Goal: Information Seeking & Learning: Check status

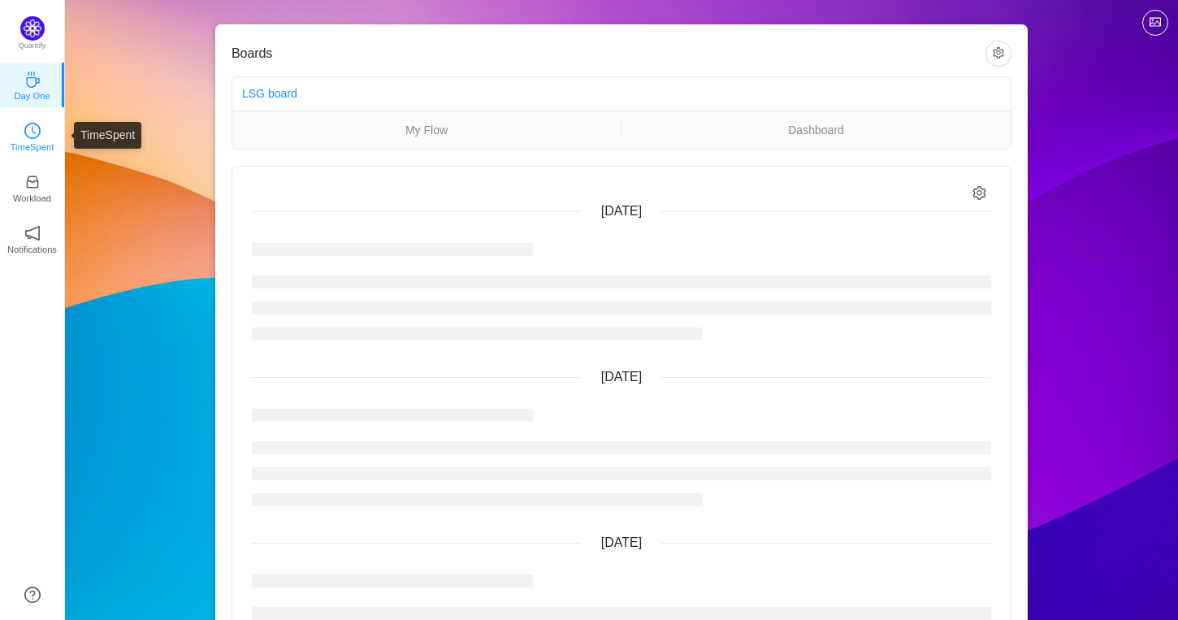
click at [28, 145] on p "TimeSpent" at bounding box center [33, 147] width 44 height 15
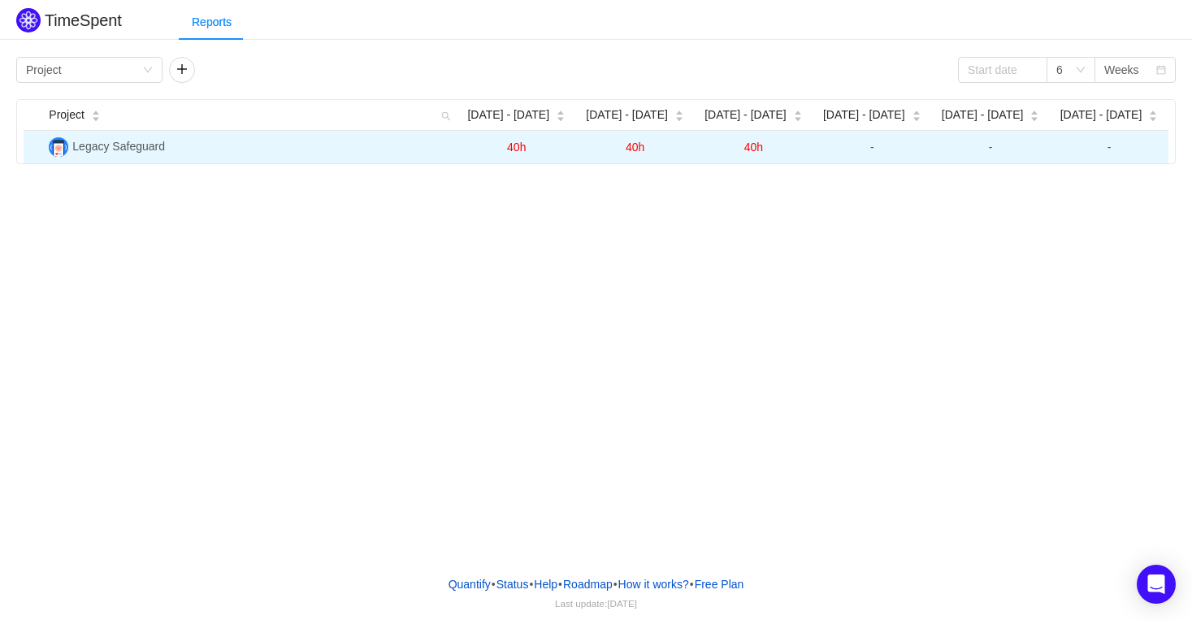
click at [756, 150] on span "40h" at bounding box center [753, 147] width 19 height 13
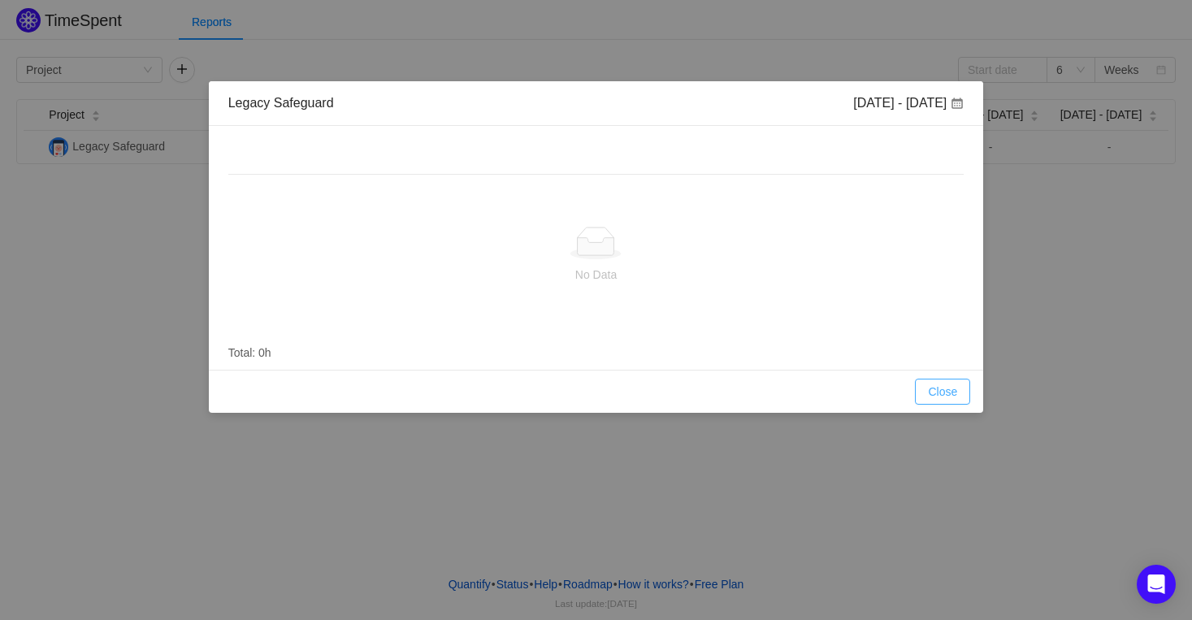
click at [948, 388] on button "Close" at bounding box center [942, 392] width 55 height 26
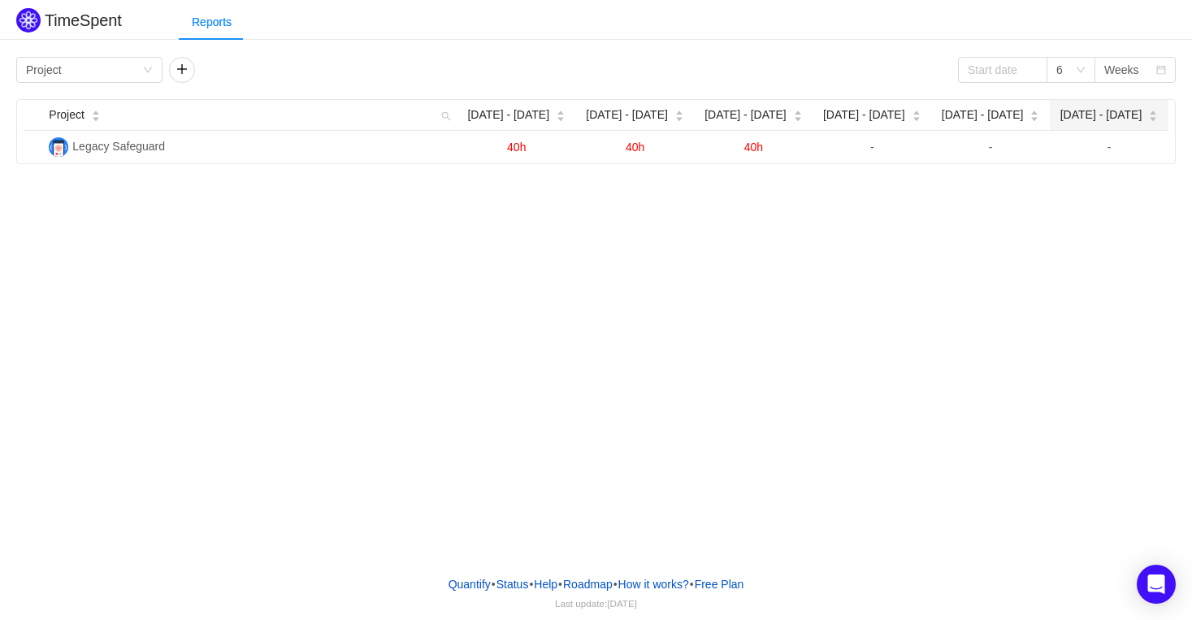
click at [1093, 110] on span "[DATE] - [DATE]" at bounding box center [1101, 114] width 82 height 17
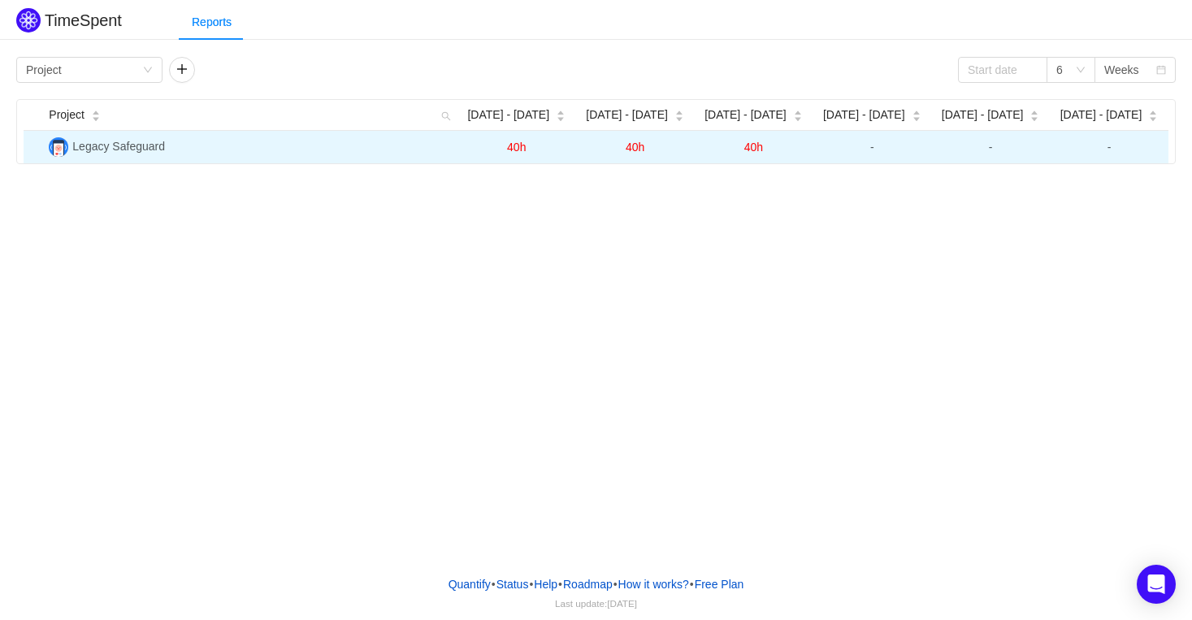
click at [127, 142] on span "Legacy Safeguard" at bounding box center [118, 146] width 93 height 13
click at [124, 146] on span "Legacy Safeguard" at bounding box center [118, 146] width 93 height 13
click at [752, 148] on span "40h" at bounding box center [753, 147] width 19 height 13
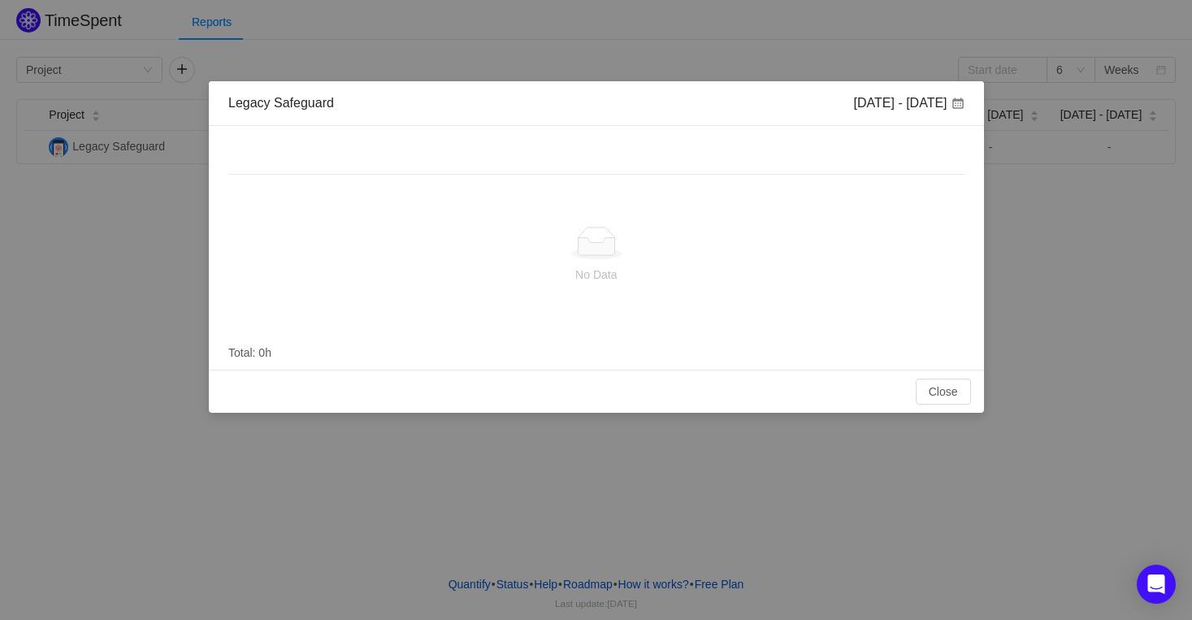
click at [752, 148] on div "No Data Total: 0h" at bounding box center [596, 248] width 775 height 244
click at [939, 385] on button "Close" at bounding box center [942, 392] width 55 height 26
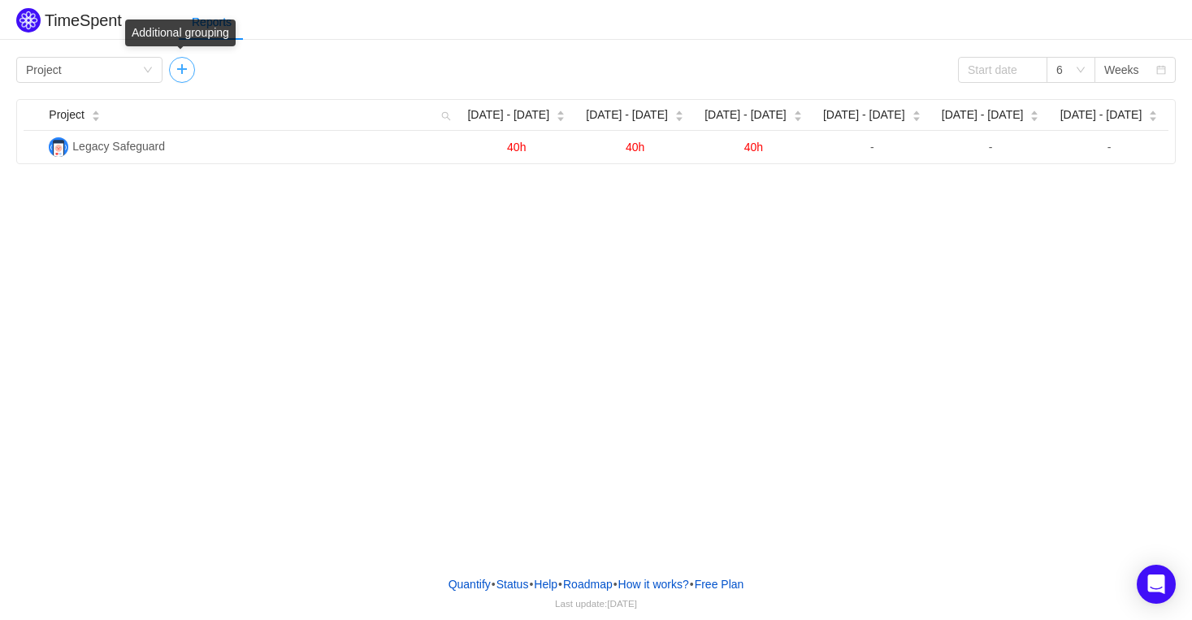
click at [176, 66] on button "button" at bounding box center [182, 70] width 26 height 26
drag, startPoint x: 327, startPoint y: 69, endPoint x: 134, endPoint y: 62, distance: 193.5
click at [134, 62] on div "Group by Project Group by Person" at bounding box center [194, 70] width 357 height 26
click at [134, 62] on div "Group by Project" at bounding box center [84, 70] width 116 height 24
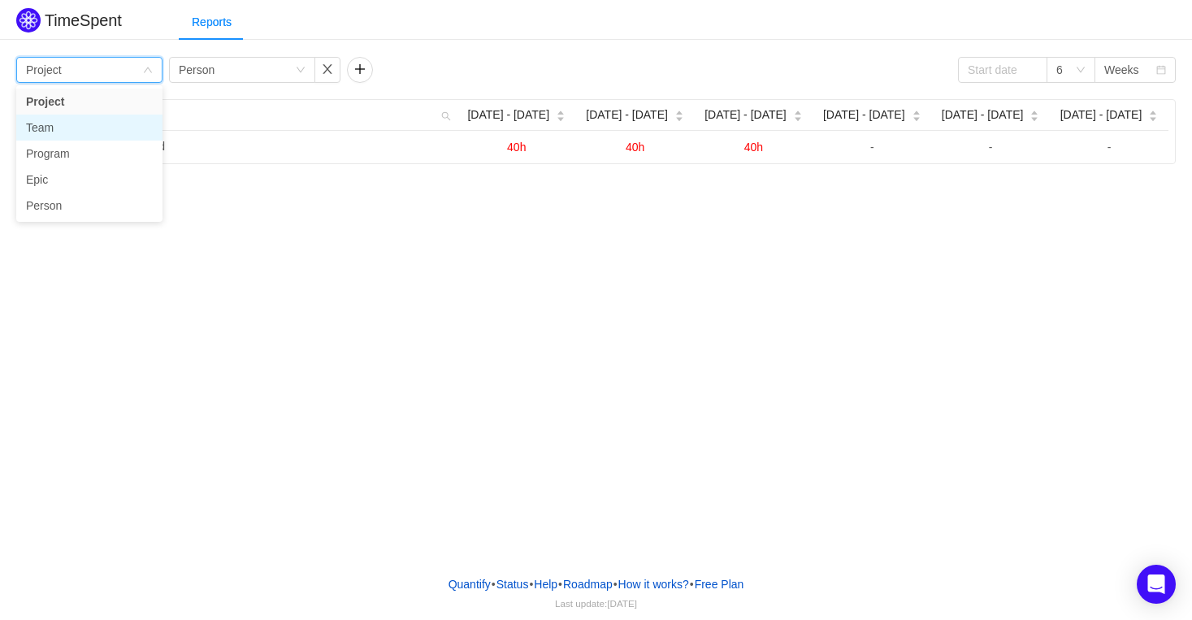
click at [85, 124] on li "Team" at bounding box center [89, 128] width 146 height 26
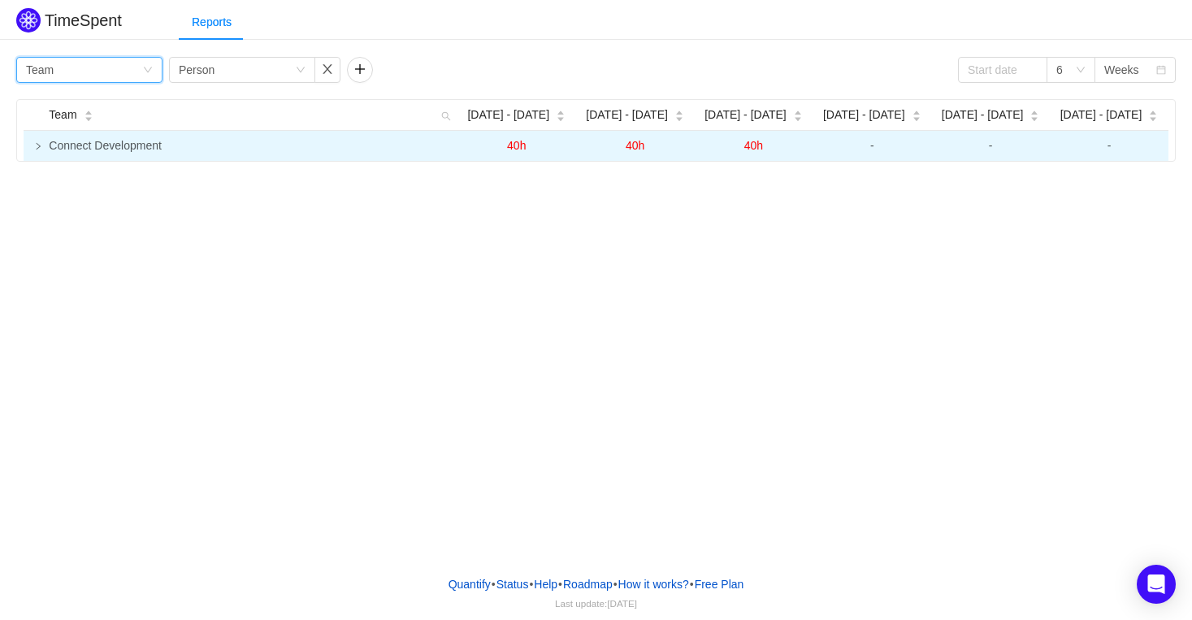
click at [35, 152] on td at bounding box center [33, 146] width 19 height 30
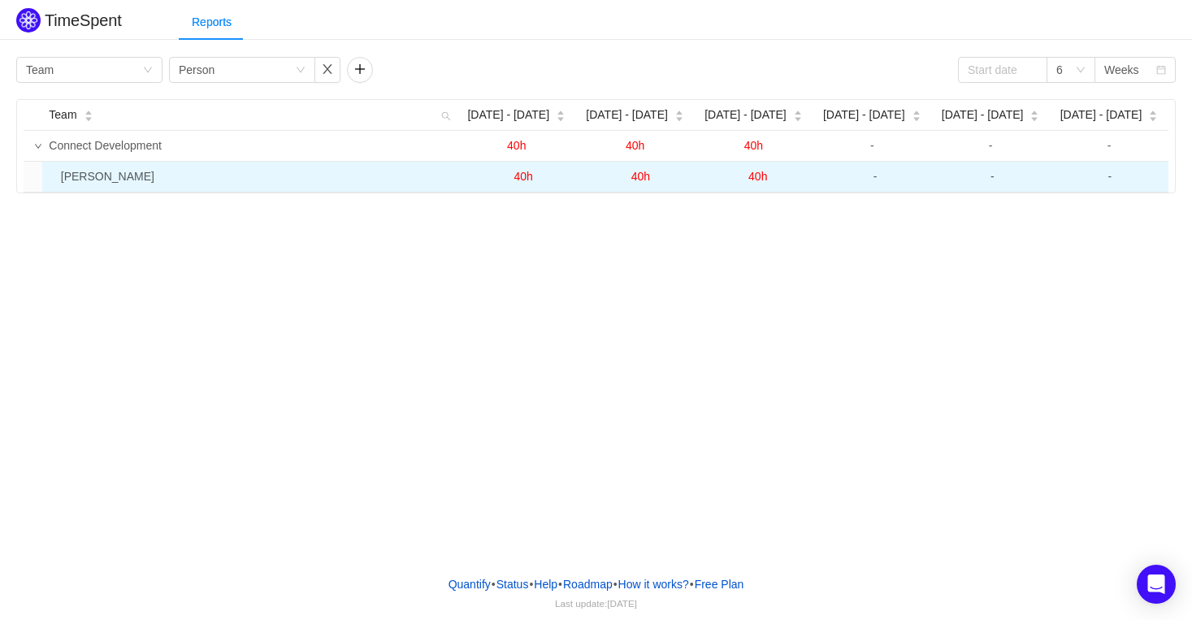
click at [119, 177] on td "[PERSON_NAME]" at bounding box center [259, 177] width 410 height 30
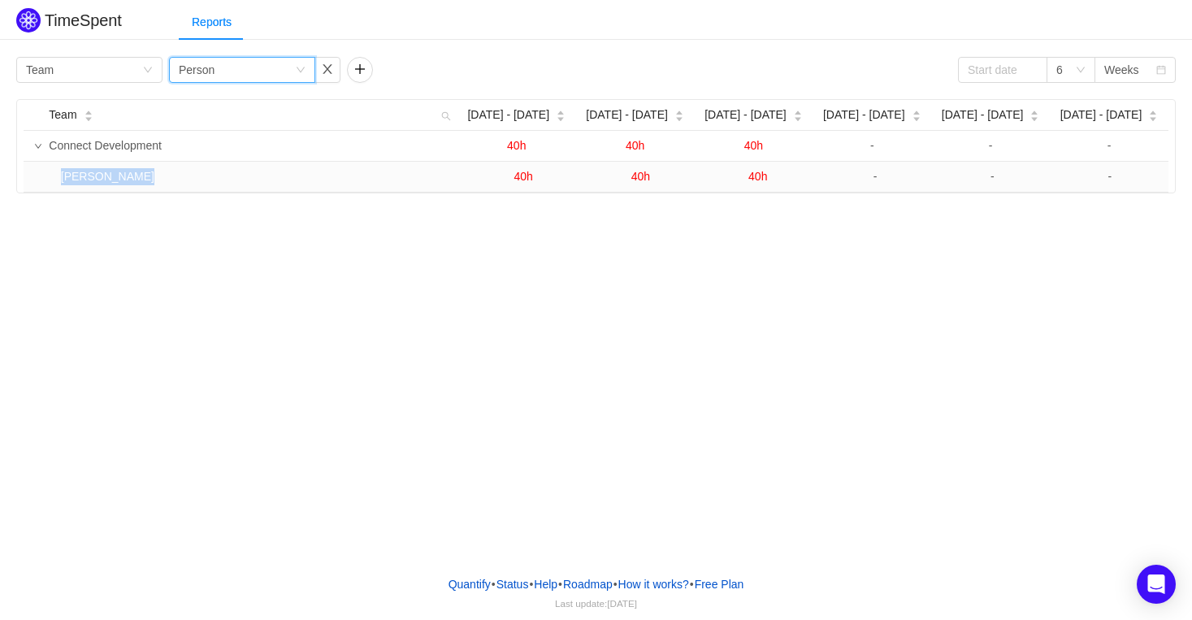
click at [231, 77] on div "Group by Person" at bounding box center [237, 70] width 116 height 24
click at [217, 122] on li "Project" at bounding box center [242, 128] width 146 height 26
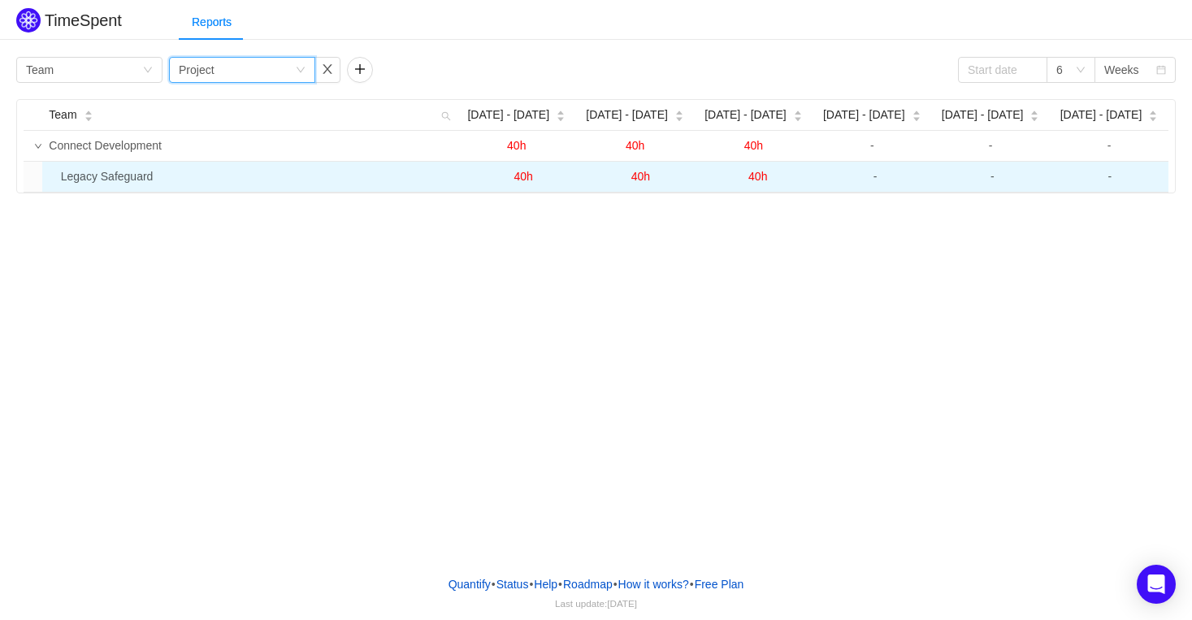
click at [147, 177] on td "Legacy Safeguard" at bounding box center [259, 177] width 410 height 30
click at [752, 179] on span "40h" at bounding box center [757, 176] width 19 height 13
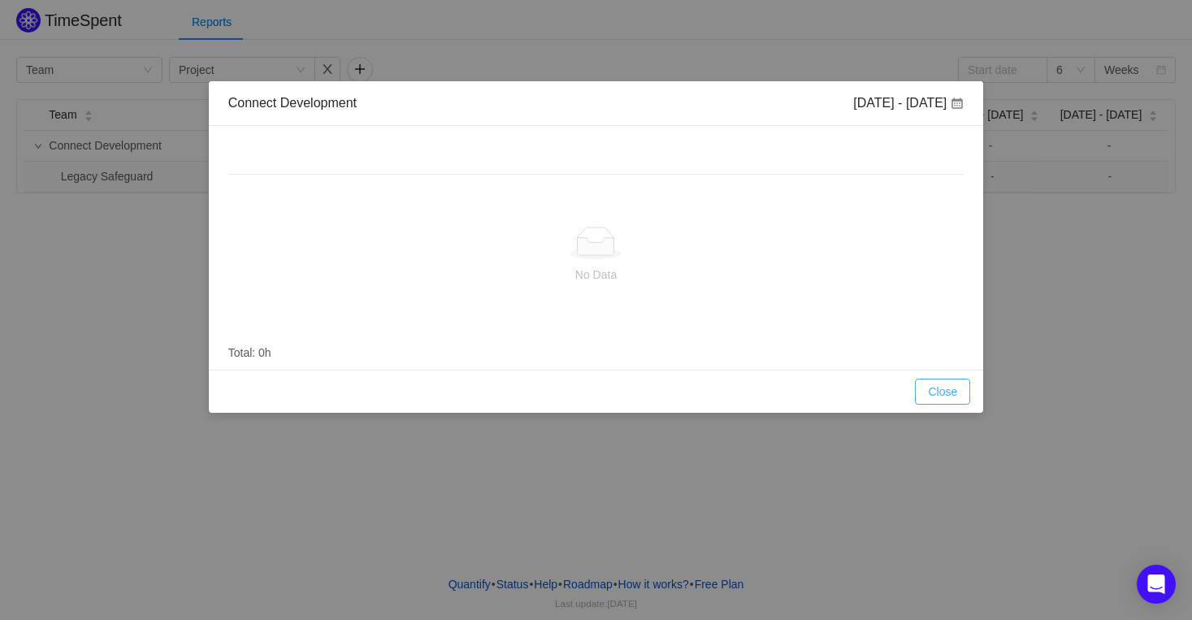
click at [949, 395] on button "Close" at bounding box center [942, 392] width 55 height 26
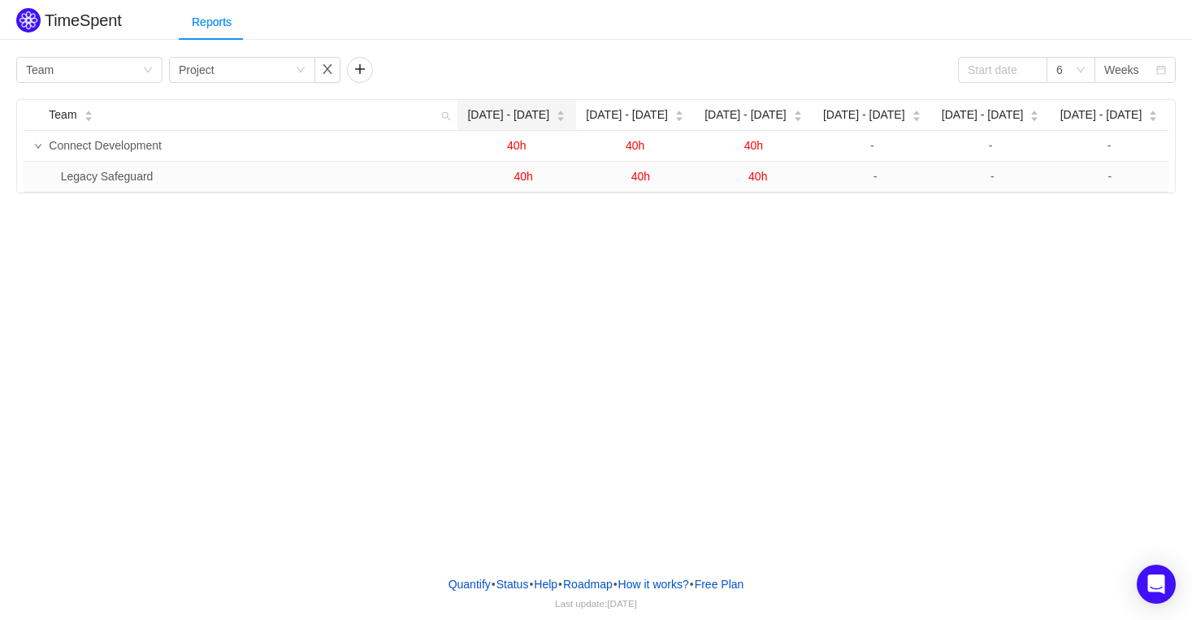
click at [467, 111] on div "[DATE] - [DATE]" at bounding box center [516, 114] width 98 height 17
